Goal: Communication & Community: Answer question/provide support

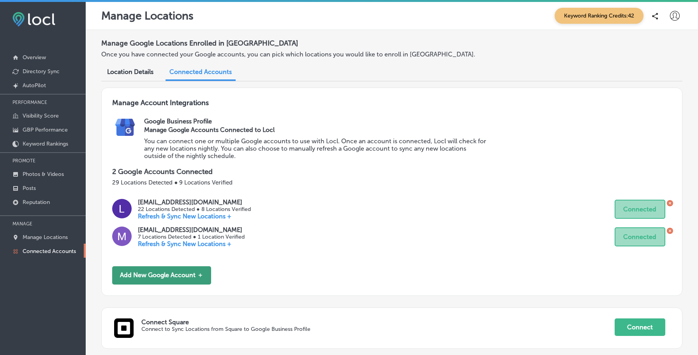
click at [202, 274] on button "Add New Google Account ＋" at bounding box center [161, 275] width 99 height 18
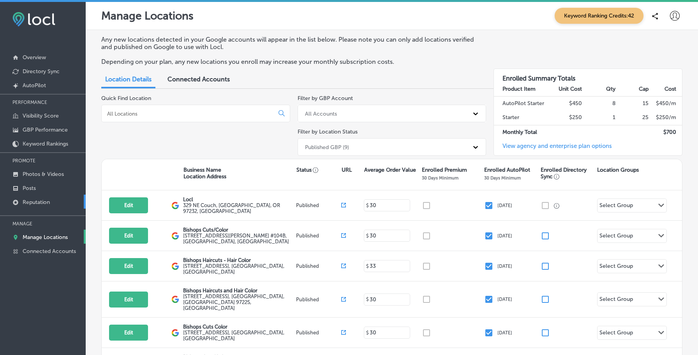
click at [61, 195] on link "Reputation" at bounding box center [43, 202] width 86 height 14
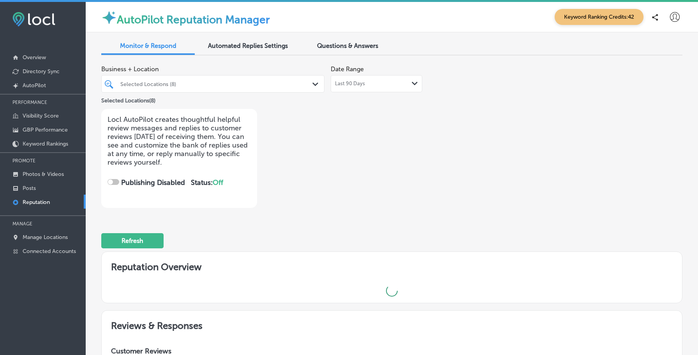
click at [326, 46] on span "Questions & Answers" at bounding box center [347, 45] width 61 height 7
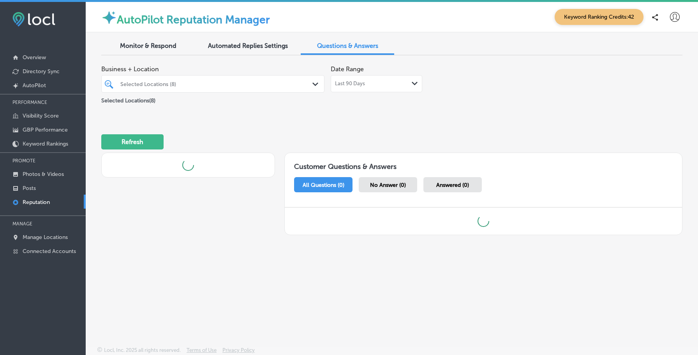
click at [243, 88] on div at bounding box center [204, 84] width 168 height 11
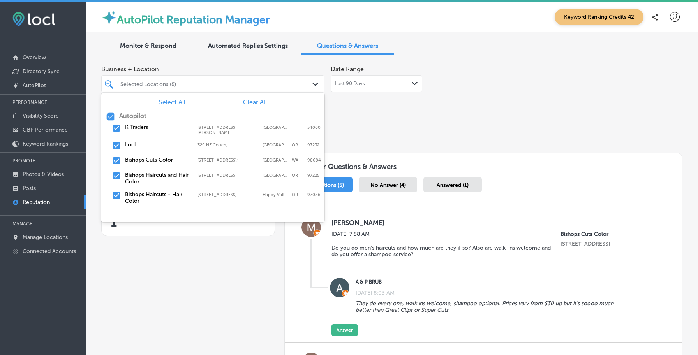
click at [109, 118] on input "checkbox" at bounding box center [110, 116] width 9 height 9
click at [116, 130] on input "checkbox" at bounding box center [116, 127] width 9 height 9
click at [367, 108] on div "Business + Location option [STREET_ADDRESS][PERSON_NAME]. option [STREET_ADDRES…" at bounding box center [275, 85] width 348 height 47
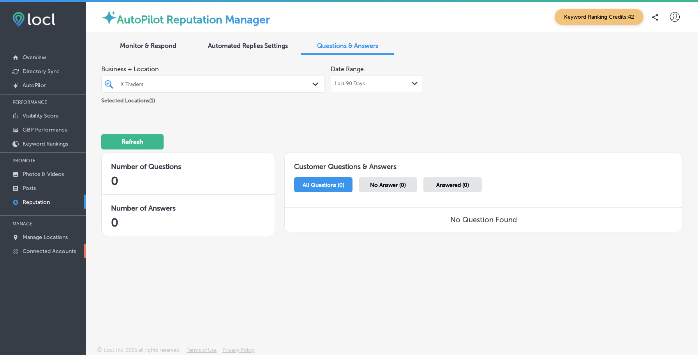
click at [55, 245] on link "Connected Accounts" at bounding box center [43, 251] width 86 height 14
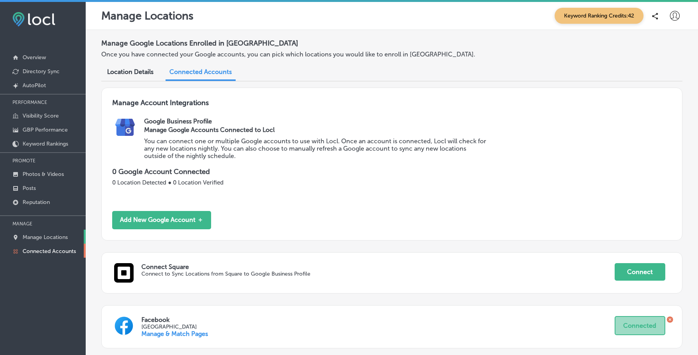
click at [56, 238] on p "Manage Locations" at bounding box center [45, 237] width 45 height 7
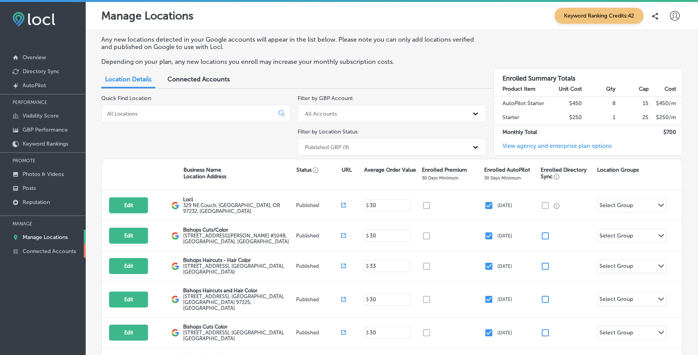
click at [55, 246] on link "Connected Accounts" at bounding box center [43, 251] width 86 height 14
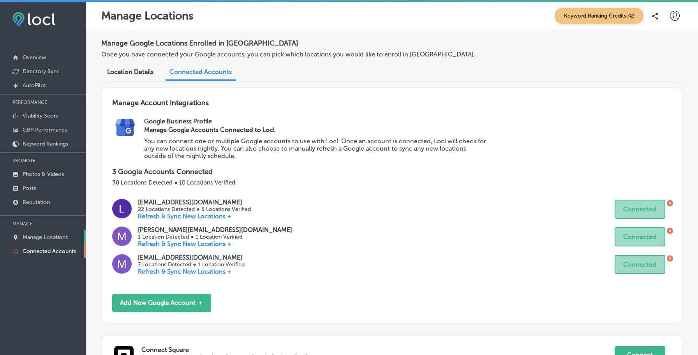
click at [55, 238] on p "Manage Locations" at bounding box center [45, 237] width 45 height 7
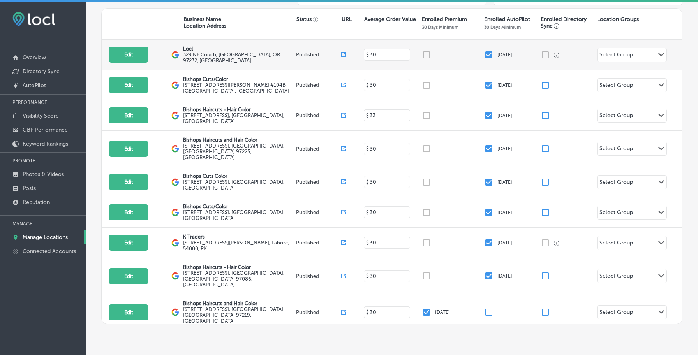
scroll to position [155, 0]
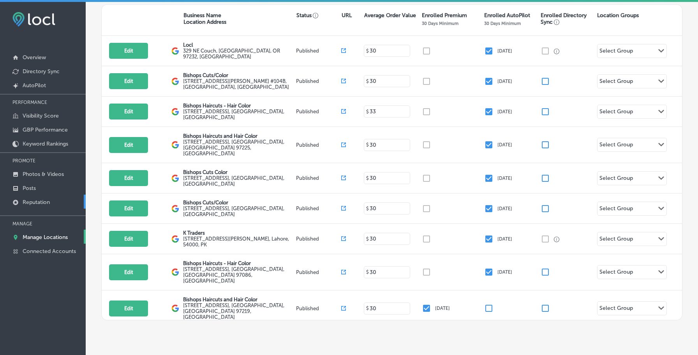
click at [52, 201] on link "Reputation" at bounding box center [43, 202] width 86 height 14
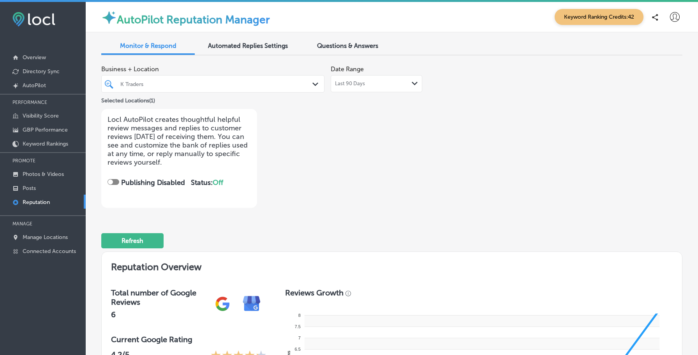
click at [341, 51] on div "Questions & Answers" at bounding box center [347, 46] width 93 height 17
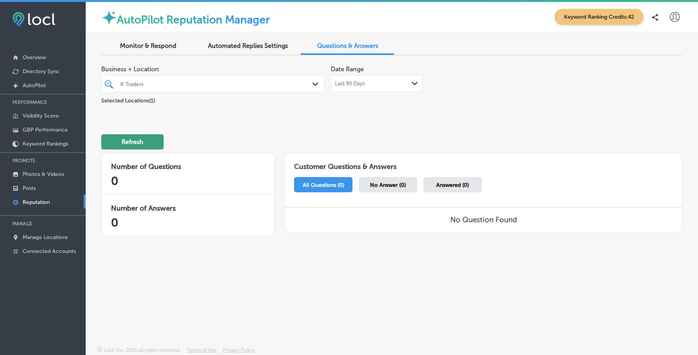
click at [157, 145] on button "Refresh" at bounding box center [132, 141] width 62 height 15
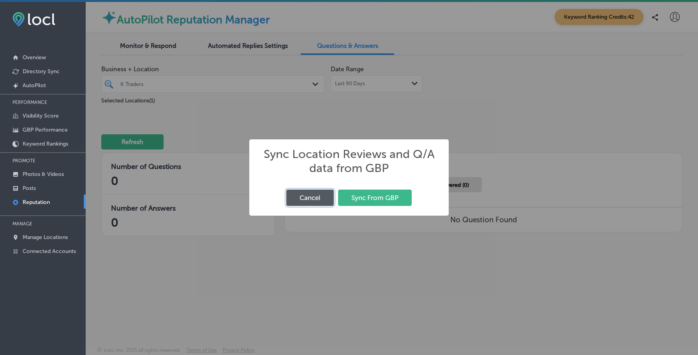
click at [313, 201] on button "Cancel" at bounding box center [309, 198] width 47 height 16
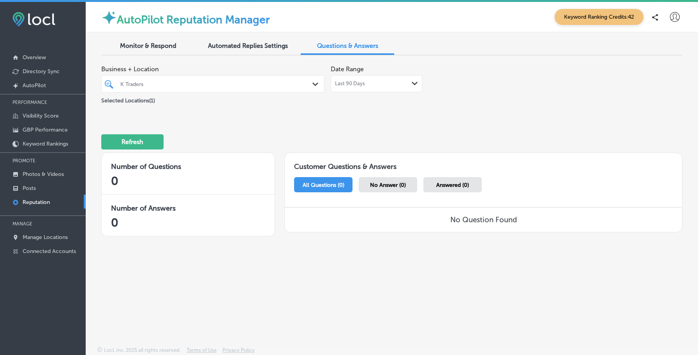
click at [148, 54] on div "Monitor & Respond" at bounding box center [147, 46] width 93 height 17
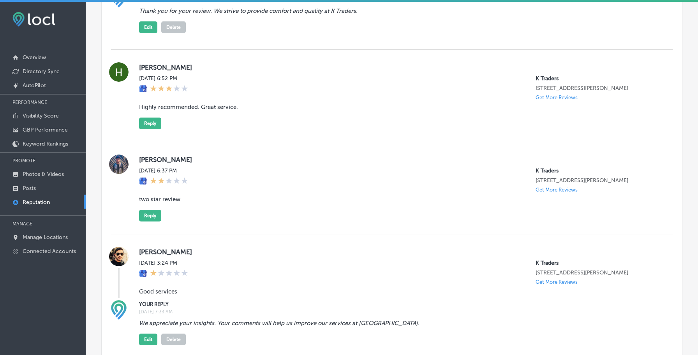
scroll to position [639, 0]
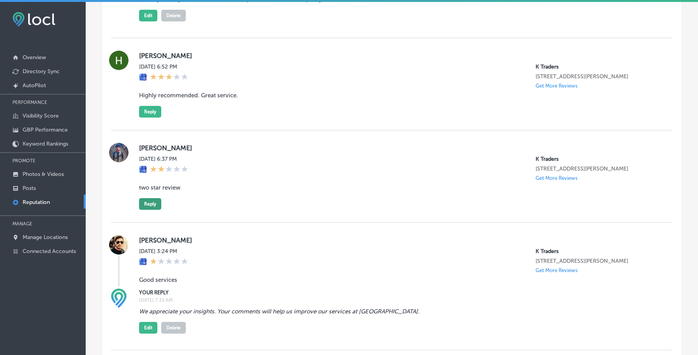
click at [158, 207] on button "Reply" at bounding box center [150, 204] width 22 height 12
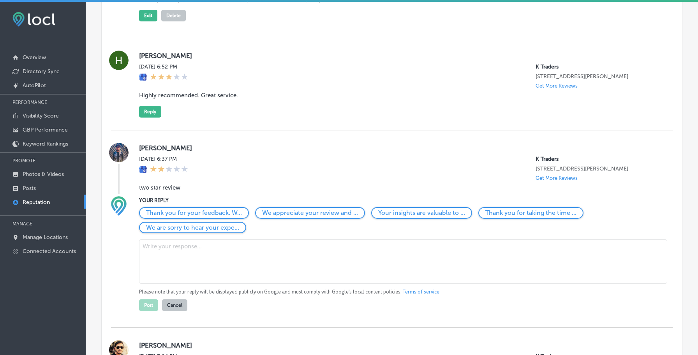
click at [201, 227] on p "We are sorry to hear your expe..." at bounding box center [192, 227] width 93 height 7
type textarea "We are sorry to hear your experience did not meet expectations. Your feedback i…"
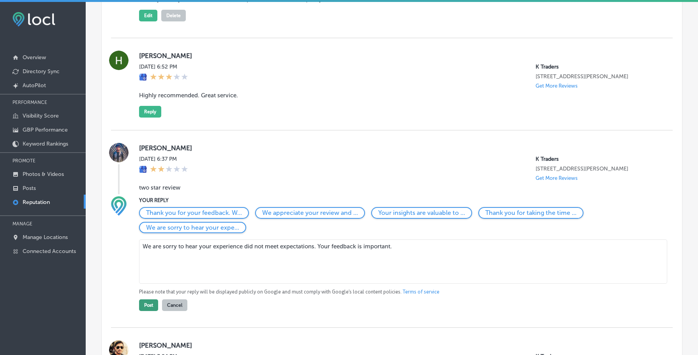
click at [151, 299] on button "Post" at bounding box center [148, 305] width 19 height 12
click at [542, 178] on p "Get More Reviews" at bounding box center [556, 178] width 42 height 6
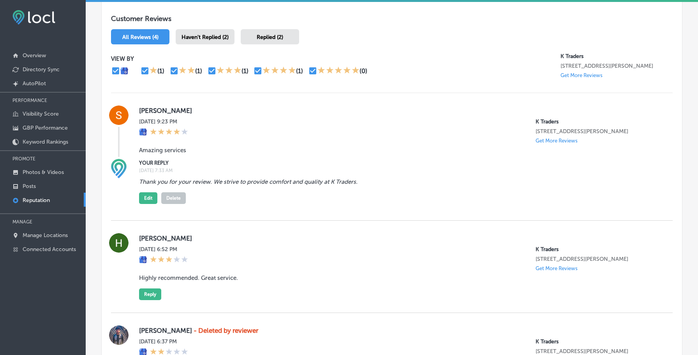
scroll to position [463, 0]
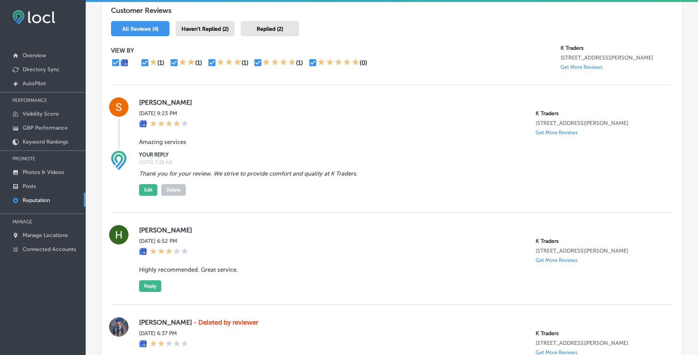
click at [175, 188] on button "Delete" at bounding box center [173, 190] width 25 height 12
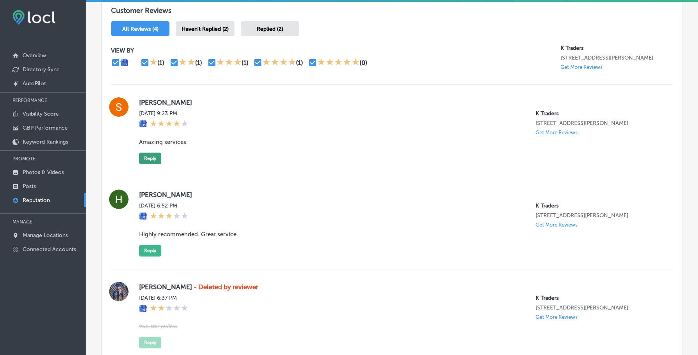
click at [152, 155] on button "Reply" at bounding box center [150, 159] width 22 height 12
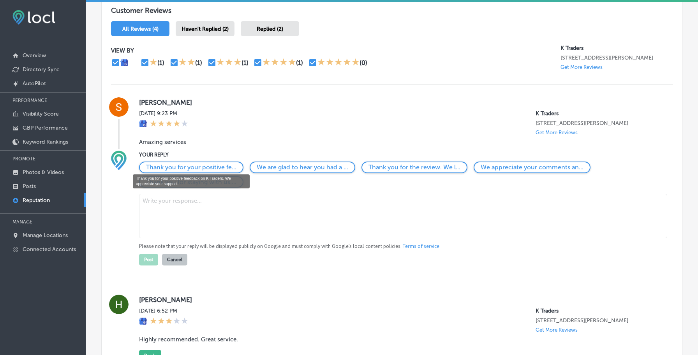
click at [191, 164] on p "Thank you for your positive fe..." at bounding box center [191, 167] width 90 height 7
type textarea "Thank you for your positive feedback on K Traders. We appreciate your support."
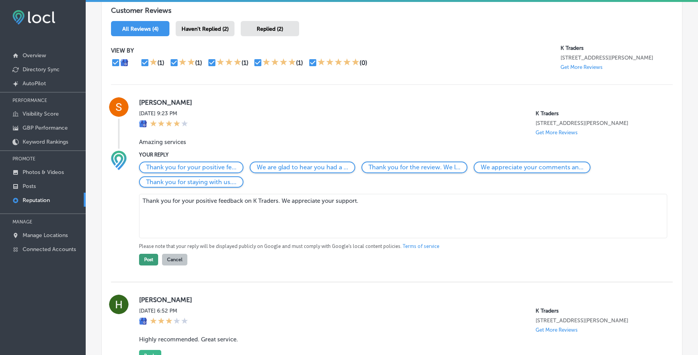
click at [147, 262] on button "Post" at bounding box center [148, 260] width 19 height 12
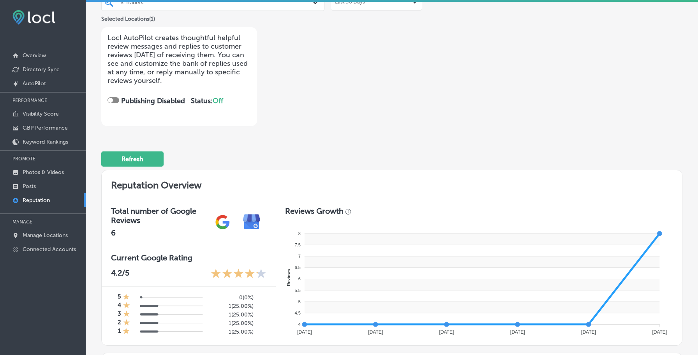
scroll to position [0, 0]
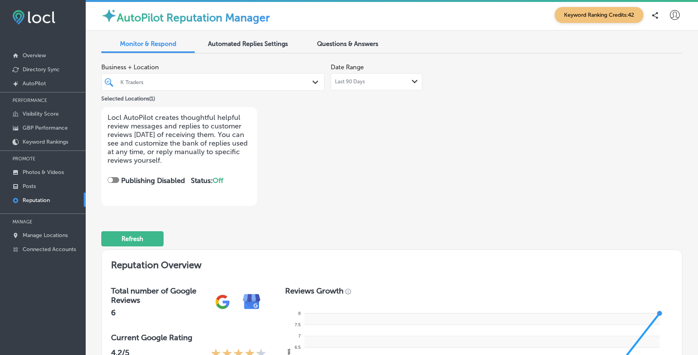
click at [354, 48] on div "Questions & Answers" at bounding box center [347, 44] width 93 height 17
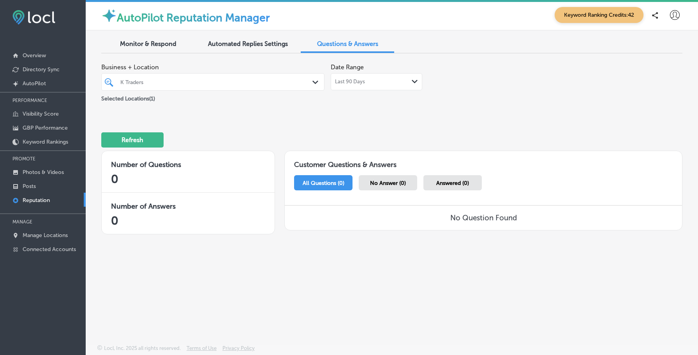
click at [365, 83] on div "Last 90 Days Path Created with Sketch." at bounding box center [376, 82] width 83 height 6
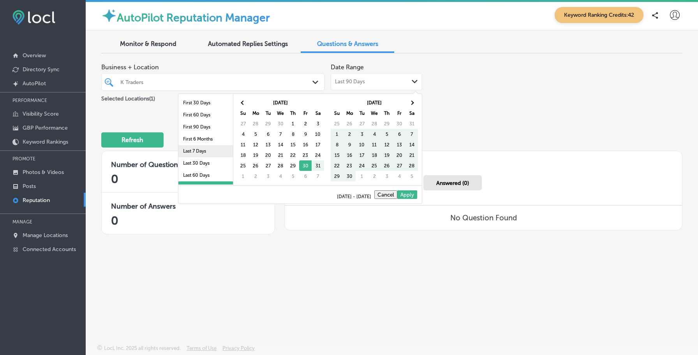
scroll to position [45, 0]
click at [201, 167] on li "Last 2 Years" at bounding box center [205, 166] width 55 height 12
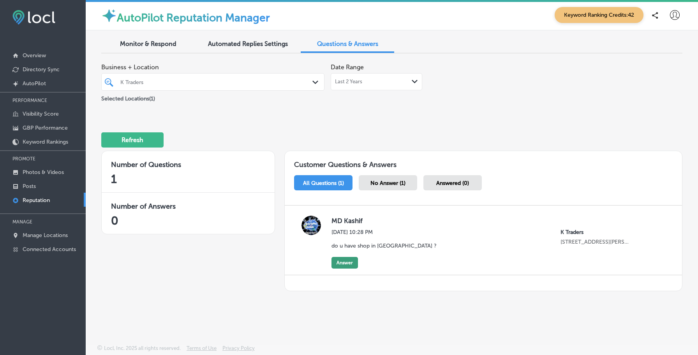
click at [341, 260] on button "Answer" at bounding box center [344, 263] width 26 height 12
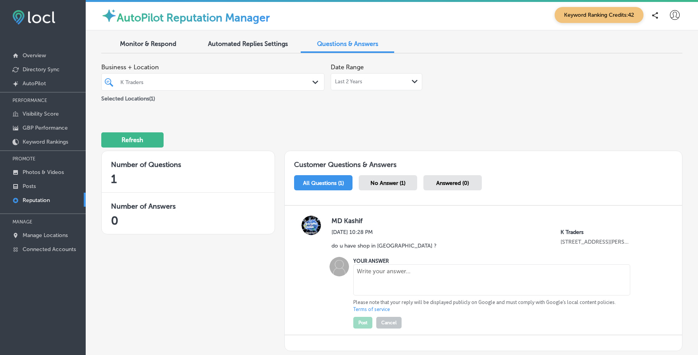
click at [361, 275] on textarea at bounding box center [491, 279] width 276 height 31
type textarea "no sorry"
click at [357, 320] on button "Post" at bounding box center [362, 323] width 19 height 12
